Goal: Task Accomplishment & Management: Use online tool/utility

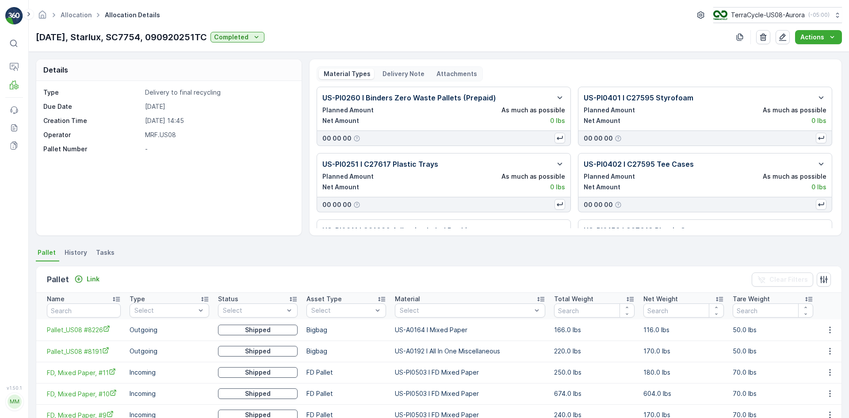
click at [395, 73] on p "Delivery Note" at bounding box center [402, 73] width 43 height 9
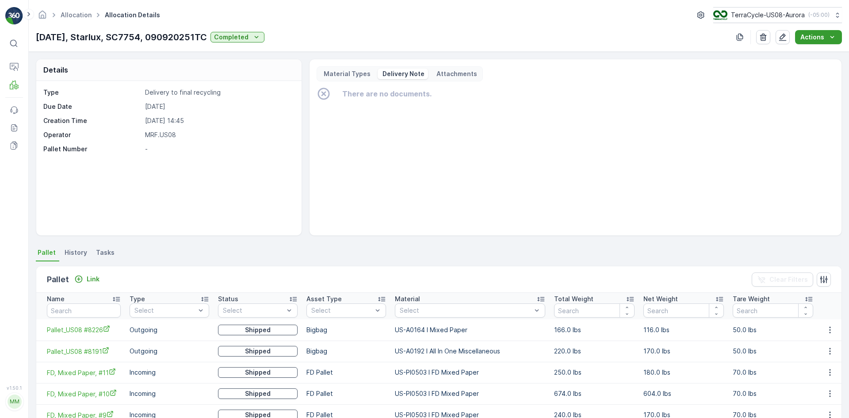
click at [828, 34] on div "Actions" at bounding box center [819, 37] width 36 height 9
click at [810, 54] on span "Create Delivery Note" at bounding box center [815, 54] width 64 height 9
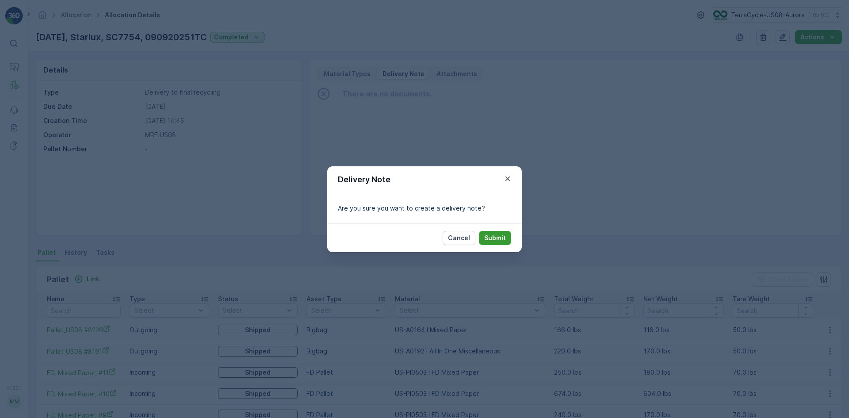
click at [494, 238] on p "Submit" at bounding box center [495, 238] width 22 height 9
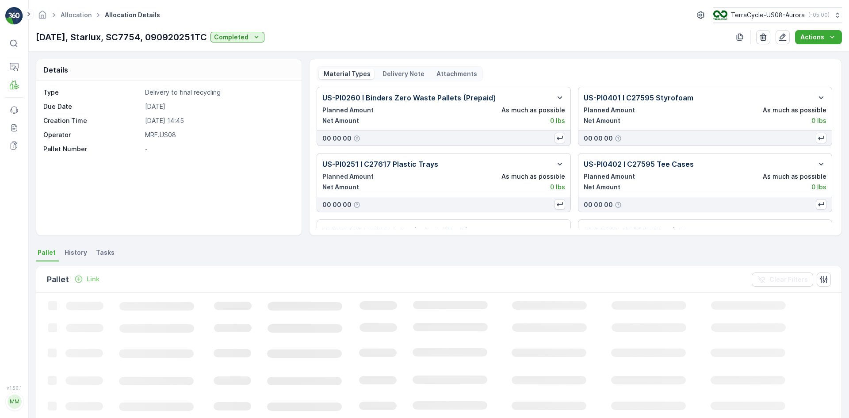
click at [394, 70] on p "Delivery Note" at bounding box center [402, 73] width 43 height 9
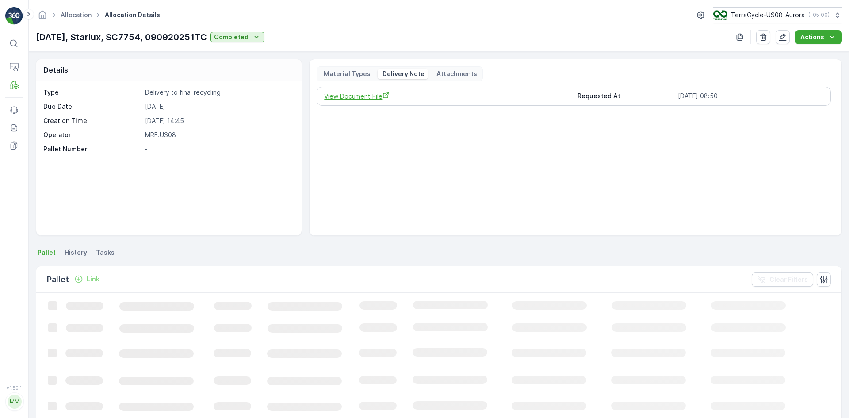
click at [368, 95] on span "View Document File" at bounding box center [447, 96] width 246 height 9
